Goal: Find specific page/section: Find specific page/section

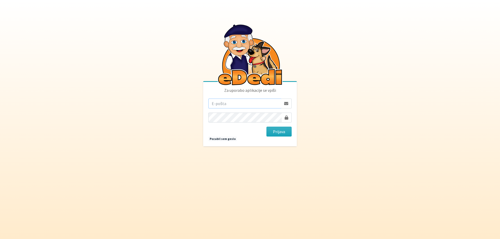
click at [226, 103] on input "email" at bounding box center [244, 104] width 73 height 10
type input "[EMAIL_ADDRESS][DOMAIN_NAME]"
click at [279, 132] on button "Prijava" at bounding box center [278, 132] width 25 height 10
click at [283, 131] on button "Prijava" at bounding box center [278, 132] width 25 height 10
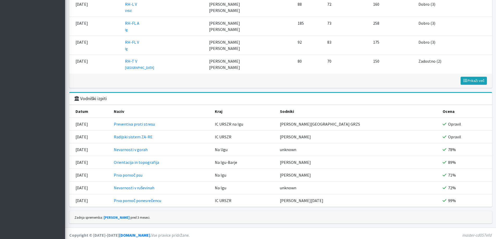
scroll to position [617, 0]
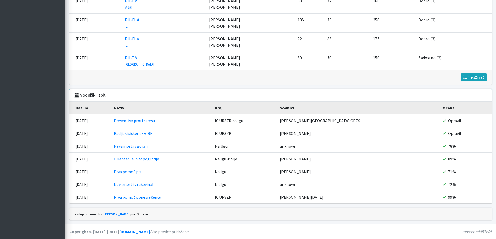
click at [138, 107] on th "Naziv" at bounding box center [161, 108] width 101 height 13
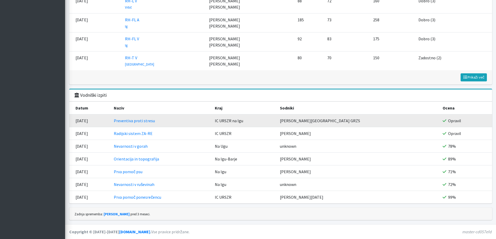
drag, startPoint x: 138, startPoint y: 107, endPoint x: 84, endPoint y: 127, distance: 57.6
click at [84, 127] on tbody "Datum Naziv Kraj Sodniki Ocena 25.02.2018 Preventiva proti stresu IC URSZR na I…" at bounding box center [280, 153] width 423 height 102
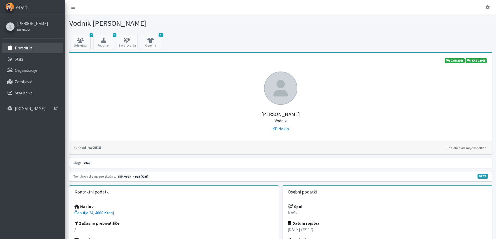
click at [34, 48] on link "Prireditve" at bounding box center [32, 48] width 61 height 10
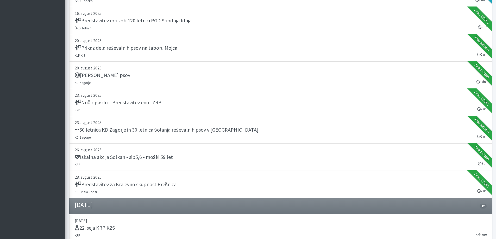
scroll to position [229, 0]
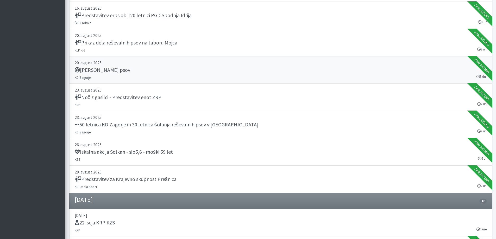
click at [102, 69] on h5 "Tabor reševalnih psov" at bounding box center [102, 70] width 55 height 6
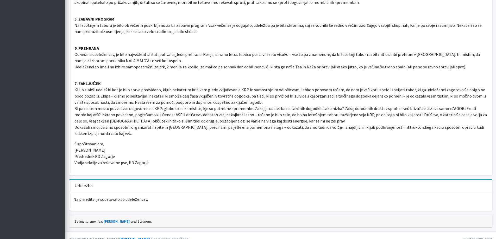
scroll to position [909, 0]
